Goal: Answer question/provide support

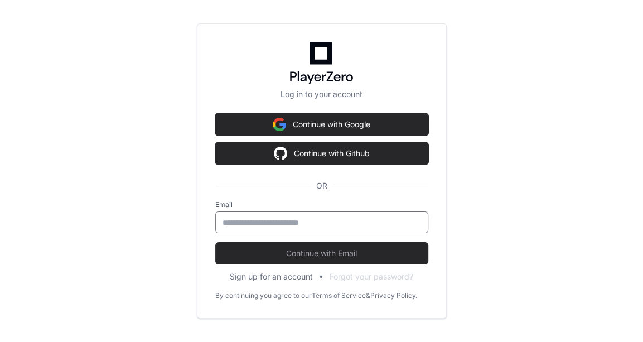
click at [343, 217] on input "email" at bounding box center [321, 222] width 198 height 11
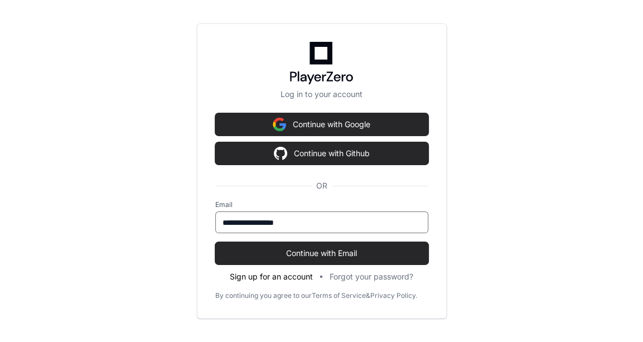
type input "**********"
click at [215, 242] on button "Continue with Email" at bounding box center [321, 253] width 213 height 22
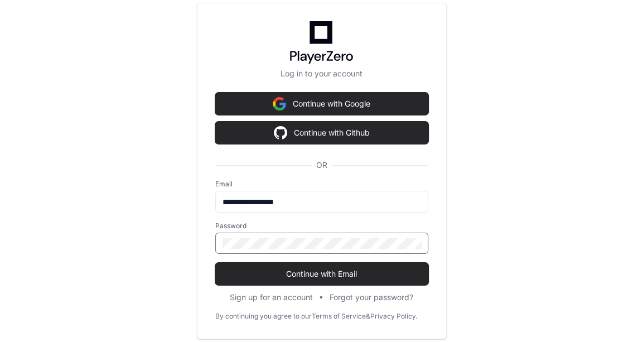
click at [215, 263] on button "Continue with Email" at bounding box center [321, 274] width 213 height 22
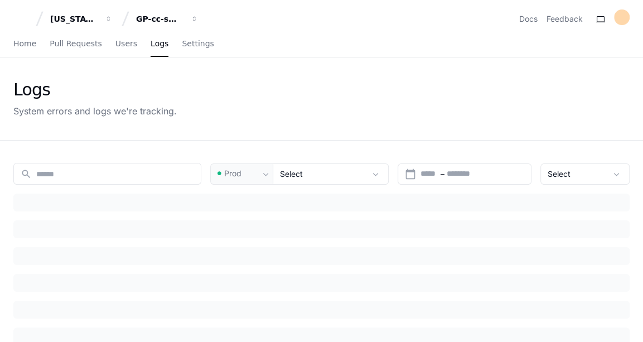
type input "****"
click at [28, 45] on span "Home" at bounding box center [24, 43] width 23 height 7
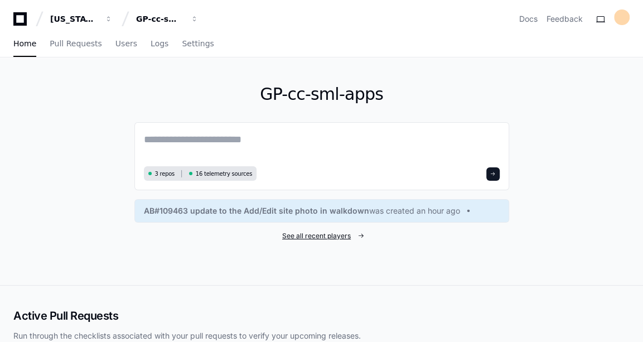
click at [340, 231] on span "See all recent players" at bounding box center [316, 235] width 69 height 9
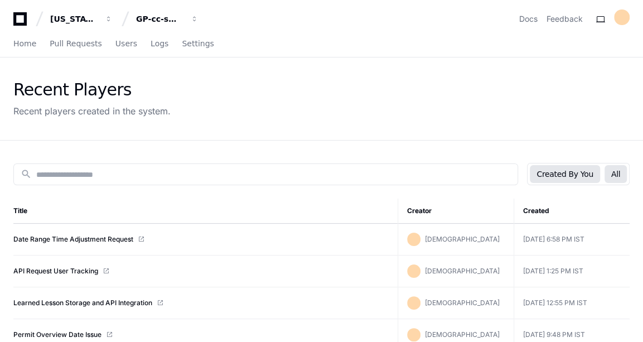
click at [616, 171] on button "All" at bounding box center [615, 174] width 22 height 18
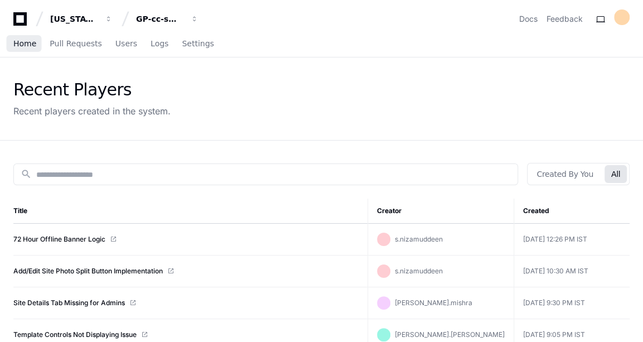
click at [18, 46] on span "Home" at bounding box center [24, 43] width 23 height 7
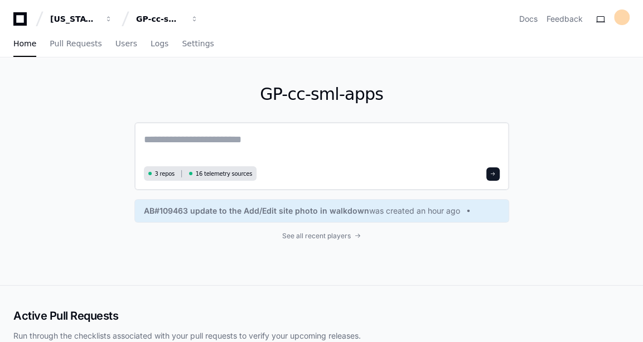
click at [235, 143] on textarea at bounding box center [322, 147] width 356 height 31
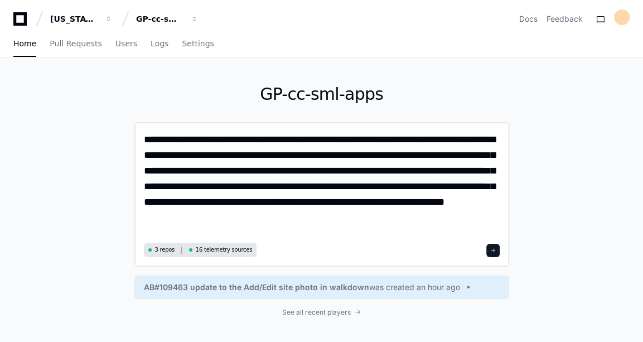
type textarea "**********"
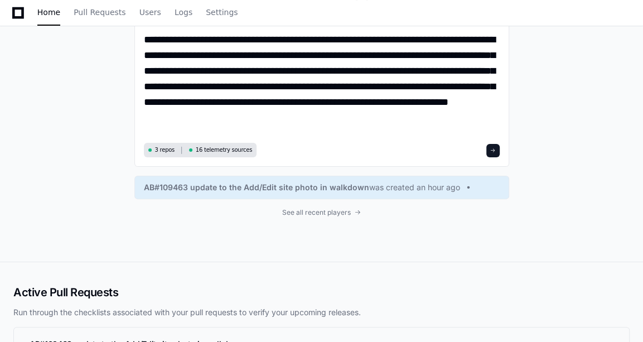
scroll to position [101, 0]
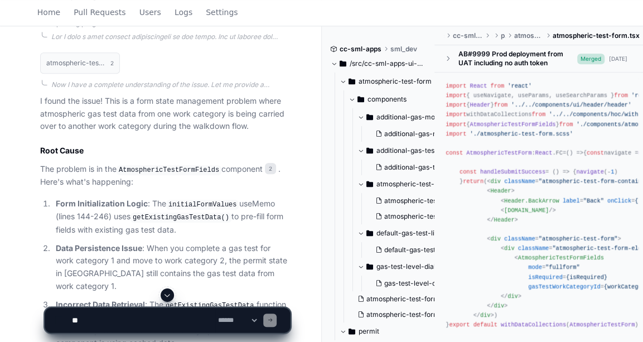
scroll to position [631, 0]
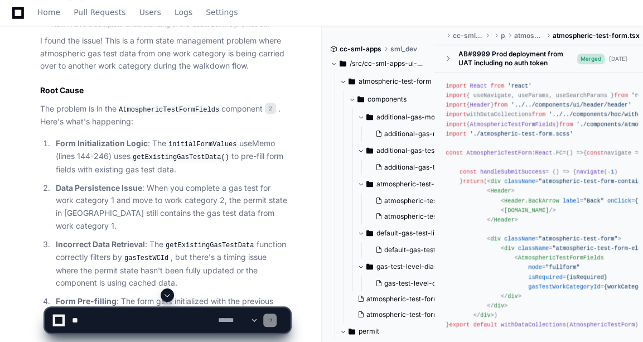
click at [167, 111] on code "AtmosphericTestFormFields" at bounding box center [169, 110] width 105 height 10
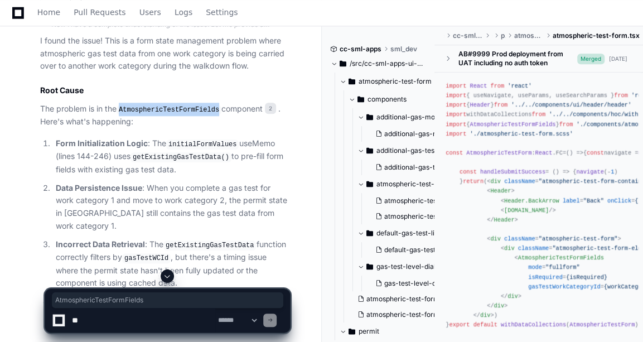
click at [167, 111] on code "AtmosphericTestFormFields" at bounding box center [169, 110] width 105 height 10
copy code "AtmosphericTestFormFields"
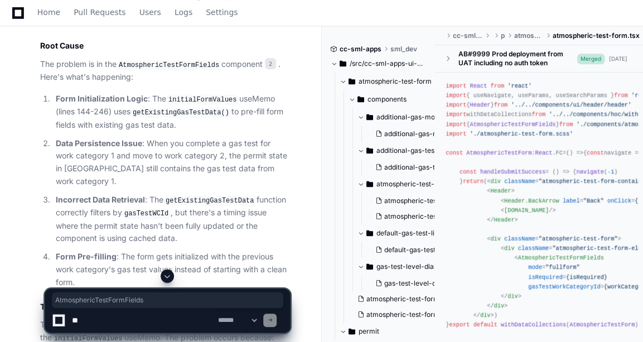
click at [1, 149] on div "[PERSON_NAME] 2 minutes ago in mobile app when i select two work categories tha…" at bounding box center [160, 237] width 321 height 1590
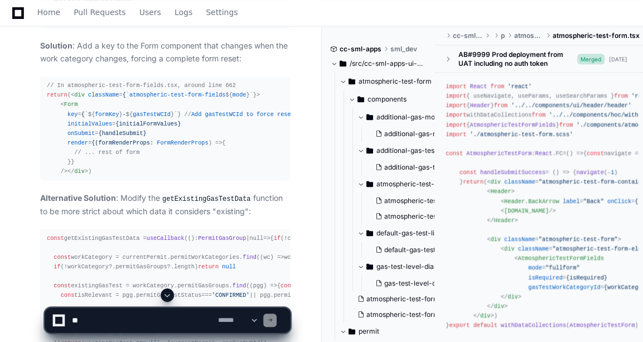
scroll to position [1126, 0]
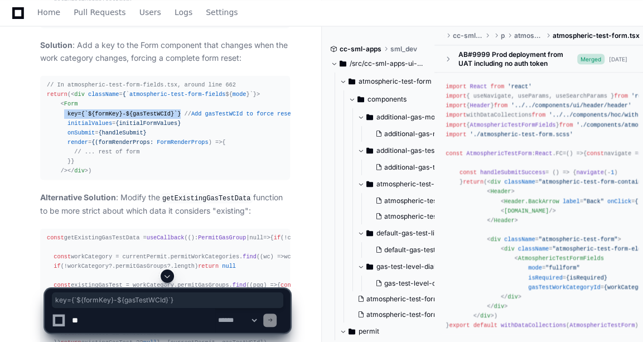
drag, startPoint x: 61, startPoint y: 159, endPoint x: 171, endPoint y: 161, distance: 109.9
click at [171, 145] on span "< Form key = { `${ formKey } - ${ gasTestWCId }`} // Add gasTestWCId to force r…" at bounding box center [171, 122] width 248 height 45
copy span "key = { `${ formKey } - ${ gasTestWCId }`}"
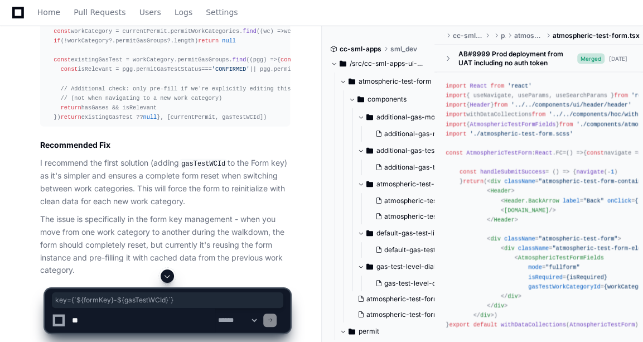
scroll to position [1510, 0]
